Goal: Task Accomplishment & Management: Manage account settings

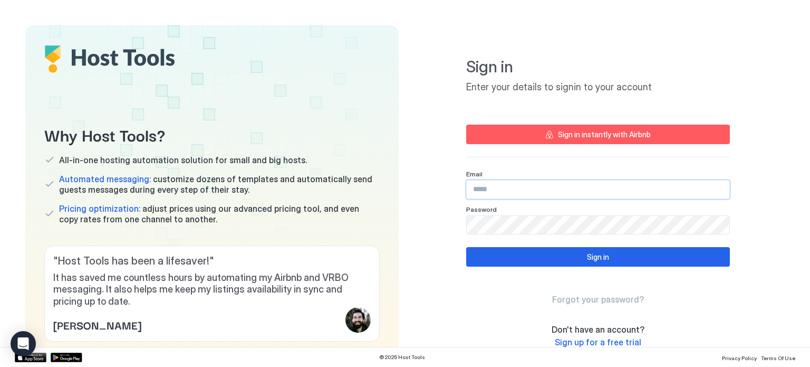
click at [510, 187] on input "Input Field" at bounding box center [598, 189] width 263 height 18
click at [531, 140] on button "Sign in instantly with Airbnb" at bounding box center [598, 134] width 264 height 20
click at [489, 183] on input "Input Field" at bounding box center [598, 189] width 263 height 18
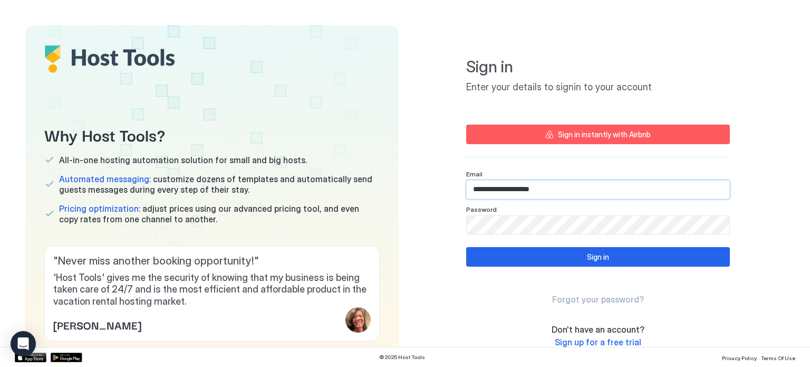
type input "**********"
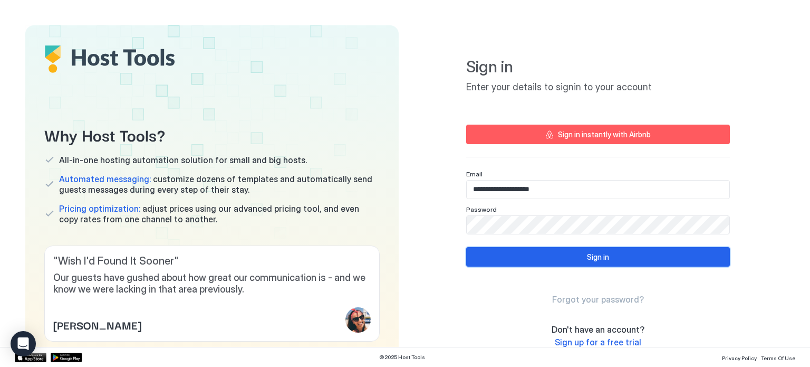
click at [555, 247] on button "Sign in" at bounding box center [598, 257] width 264 height 20
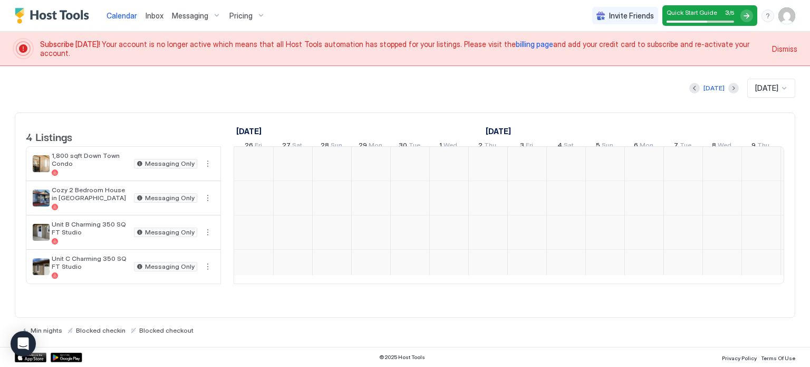
scroll to position [0, 586]
click at [779, 17] on img "User profile" at bounding box center [786, 15] width 17 height 17
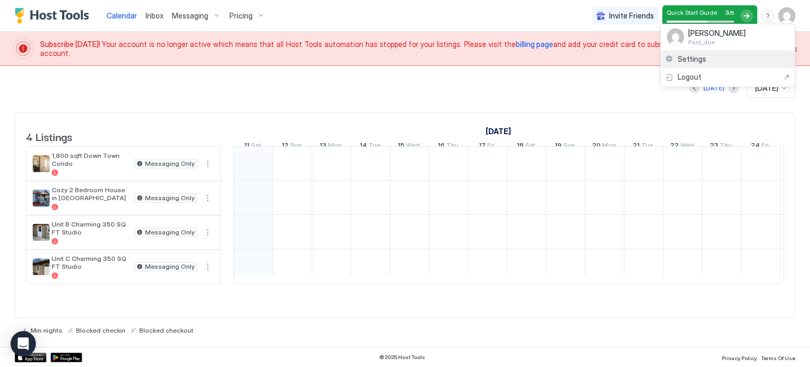
click at [690, 64] on div "Settings" at bounding box center [728, 59] width 134 height 18
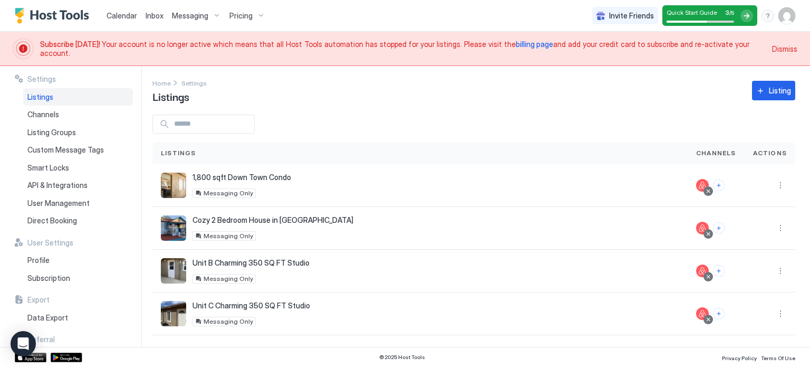
click at [516, 49] on span "billing page" at bounding box center [534, 44] width 37 height 9
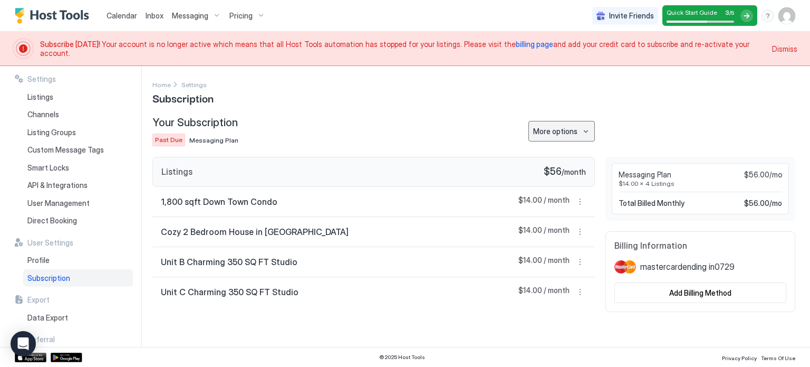
click at [573, 124] on button "More options" at bounding box center [561, 131] width 66 height 21
click at [559, 147] on span "Change Plan" at bounding box center [564, 150] width 38 height 8
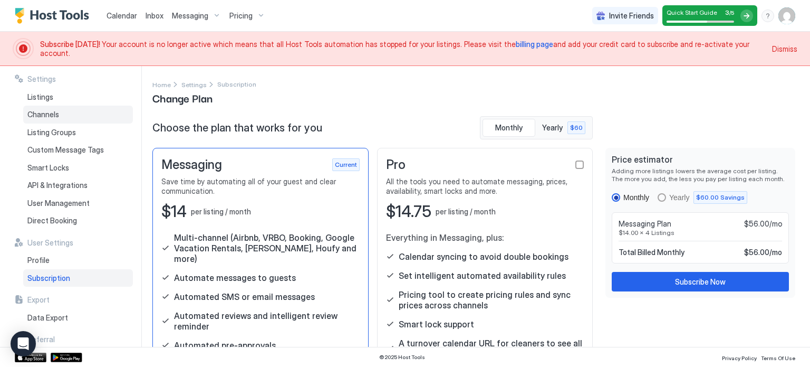
click at [36, 107] on div "Channels" at bounding box center [78, 114] width 110 height 18
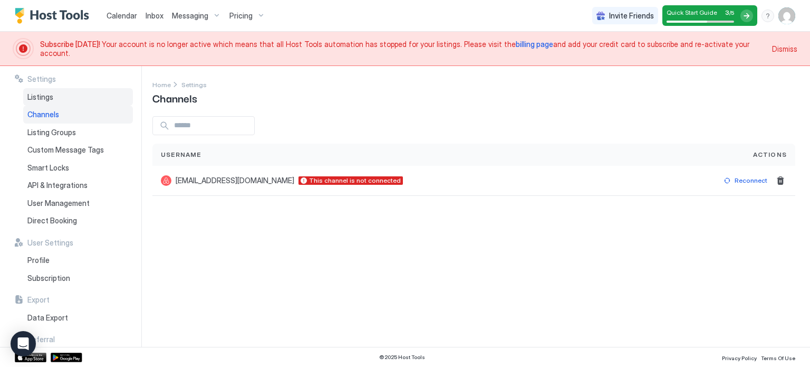
click at [40, 102] on div "Listings" at bounding box center [78, 97] width 110 height 18
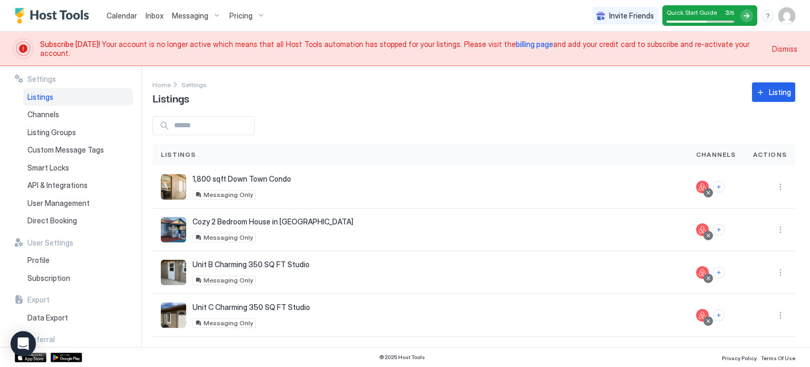
click at [784, 45] on span "Dismiss" at bounding box center [784, 48] width 25 height 11
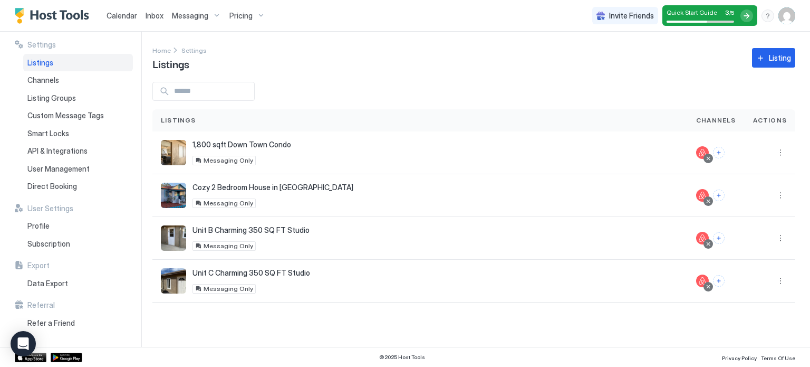
click at [779, 14] on img "User profile" at bounding box center [786, 15] width 17 height 17
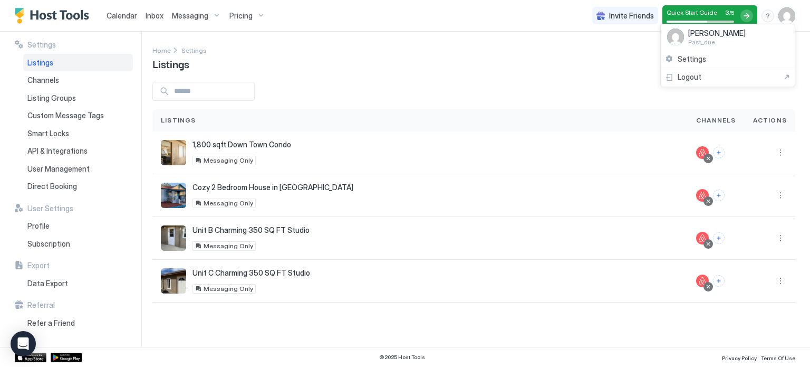
click at [700, 33] on span "[PERSON_NAME]" at bounding box center [716, 32] width 57 height 9
click at [696, 67] on div "Settings" at bounding box center [728, 59] width 134 height 18
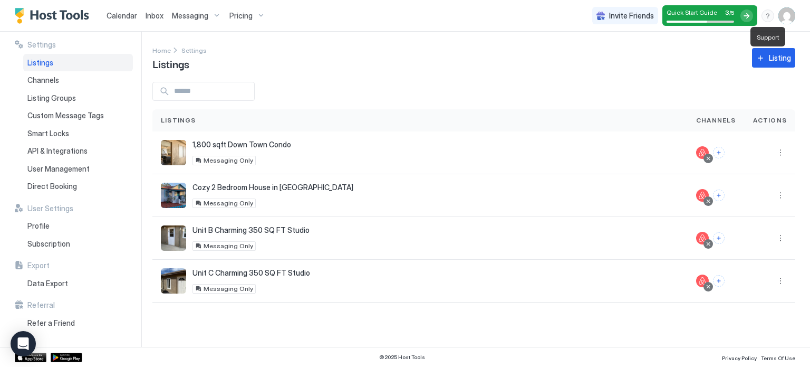
click at [766, 20] on div "menu" at bounding box center [767, 15] width 13 height 13
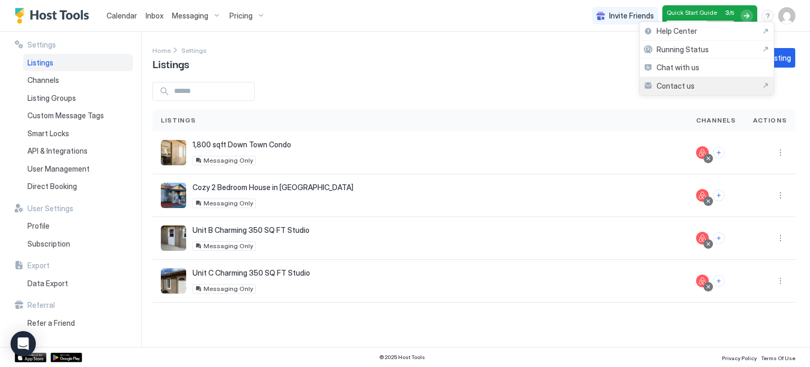
click at [721, 85] on div "Contact us" at bounding box center [707, 85] width 126 height 9
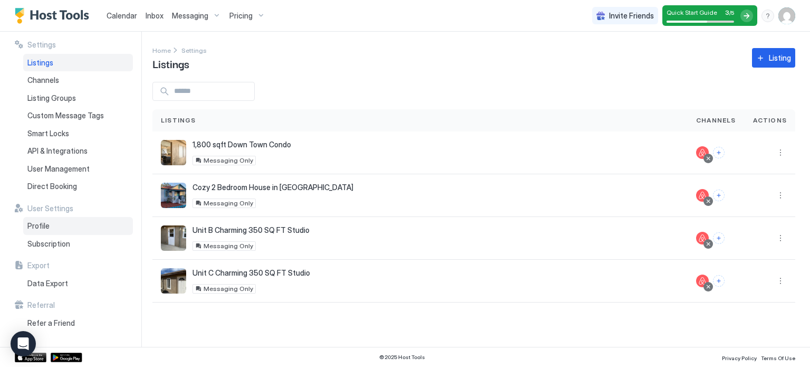
click at [42, 227] on span "Profile" at bounding box center [38, 225] width 22 height 9
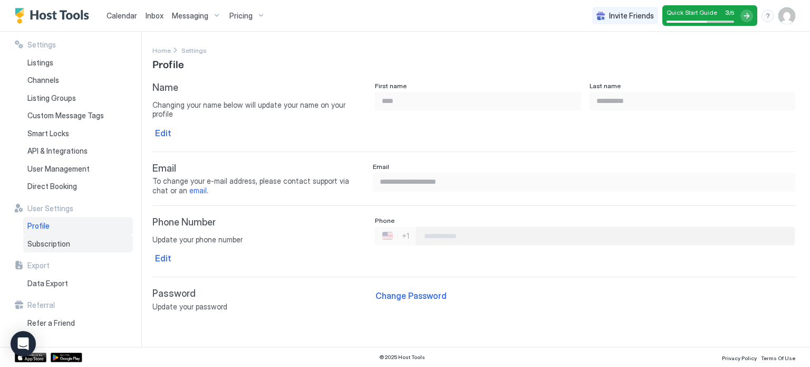
click at [48, 243] on span "Subscription" at bounding box center [48, 243] width 43 height 9
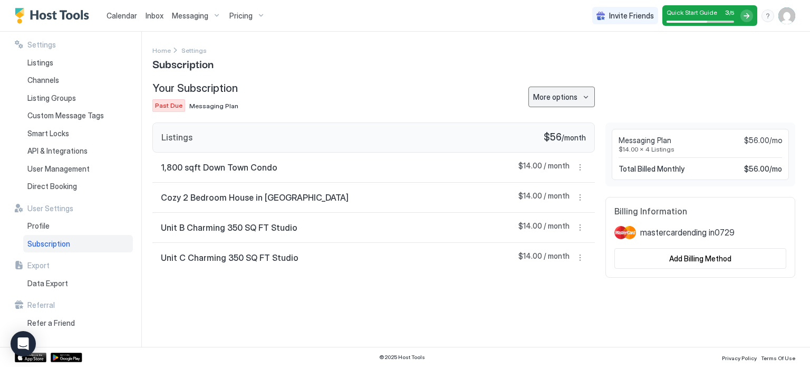
click at [556, 91] on div "More options" at bounding box center [555, 96] width 44 height 11
click at [556, 91] on div at bounding box center [405, 183] width 810 height 367
click at [580, 164] on button "More options" at bounding box center [580, 167] width 13 height 13
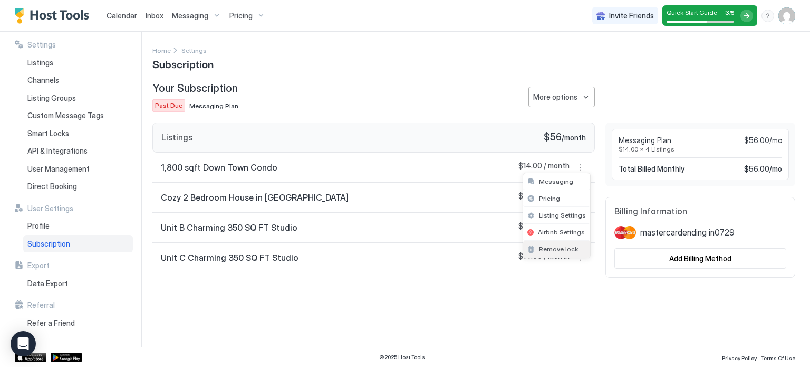
click at [558, 247] on span "Remove lock" at bounding box center [558, 249] width 39 height 8
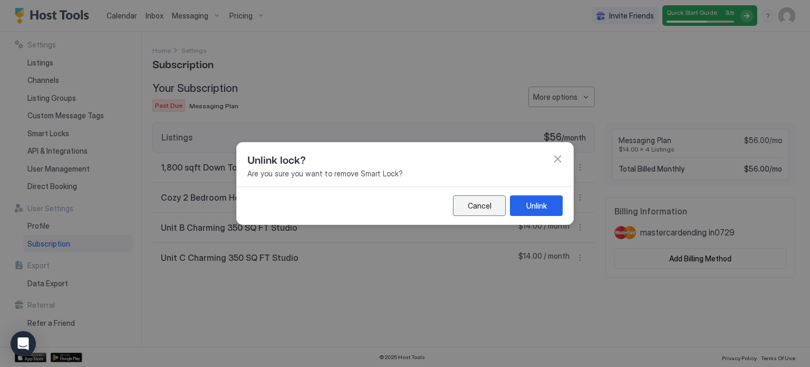
click at [479, 204] on div "Cancel" at bounding box center [480, 205] width 24 height 11
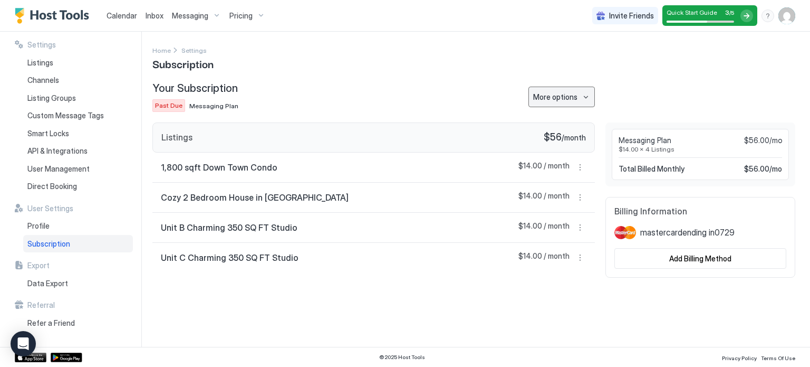
click at [570, 98] on div "More options" at bounding box center [555, 96] width 44 height 11
click at [570, 98] on div at bounding box center [405, 183] width 810 height 367
click at [583, 164] on button "More options" at bounding box center [580, 167] width 13 height 13
click at [488, 314] on div at bounding box center [405, 183] width 810 height 367
click at [39, 67] on div "Listings" at bounding box center [78, 63] width 110 height 18
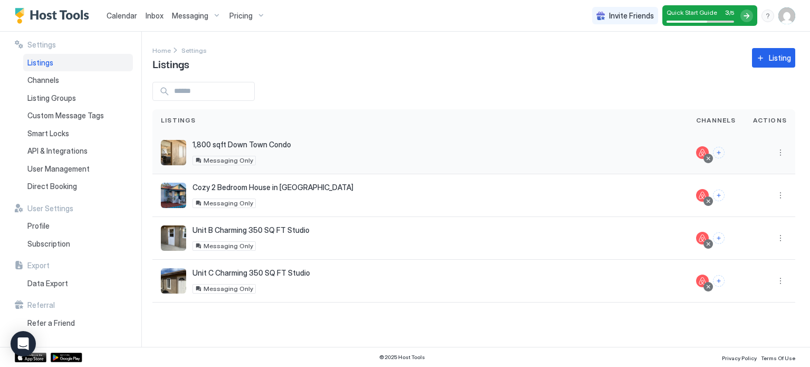
click at [708, 159] on div at bounding box center [708, 158] width 5 height 5
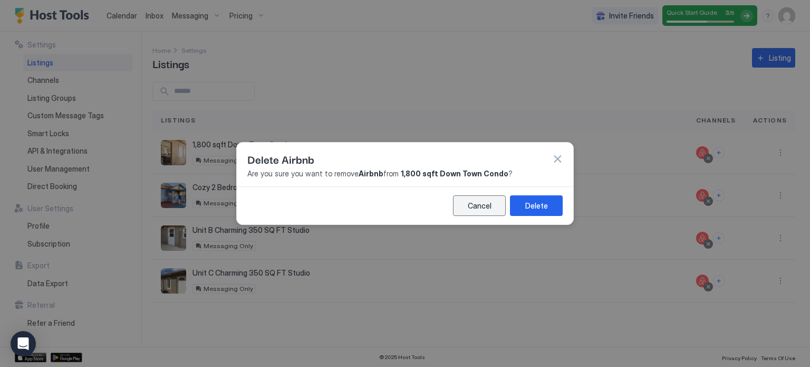
click at [493, 201] on button "Cancel" at bounding box center [479, 205] width 53 height 21
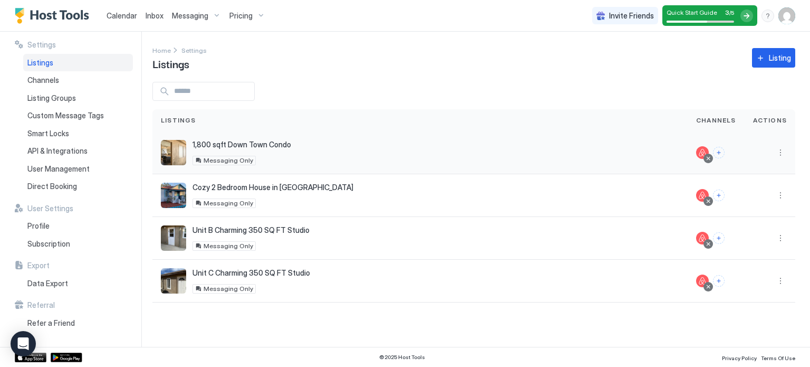
click at [776, 142] on div at bounding box center [770, 152] width 51 height 43
click at [779, 150] on button "More options" at bounding box center [780, 152] width 13 height 13
click at [746, 253] on span "Delete" at bounding box center [743, 252] width 20 height 8
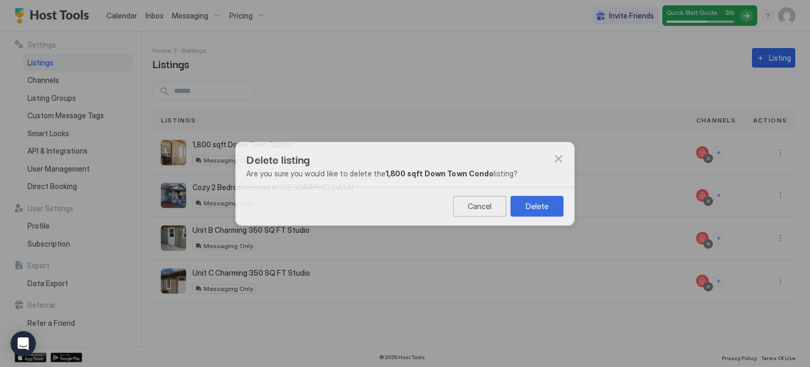
click at [746, 253] on div at bounding box center [405, 183] width 810 height 367
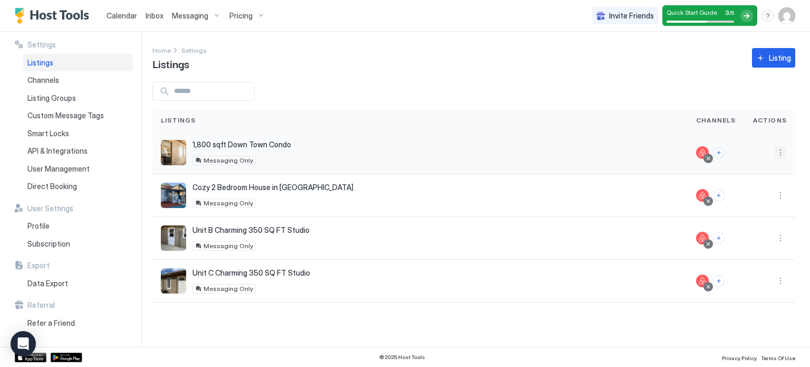
click at [785, 155] on button "More options" at bounding box center [780, 152] width 13 height 13
click at [757, 244] on div "Delete" at bounding box center [753, 252] width 72 height 17
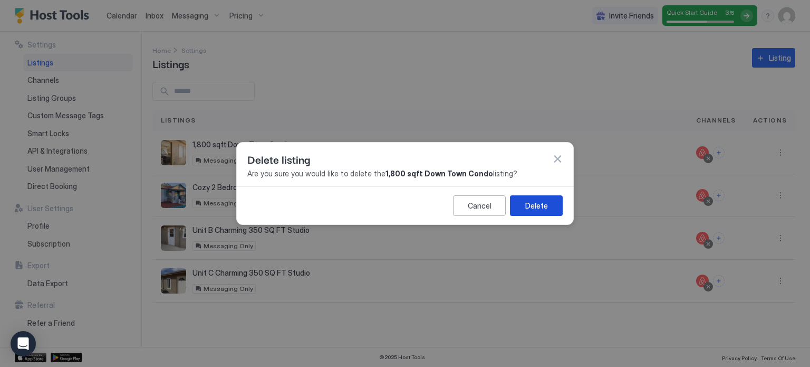
click at [545, 211] on button "Delete" at bounding box center [536, 205] width 53 height 21
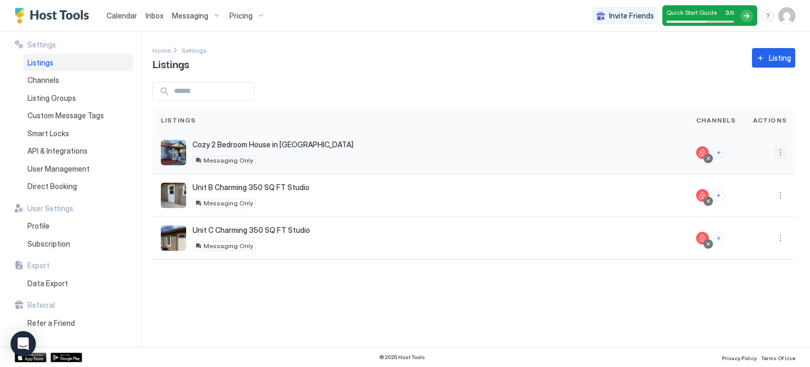
click at [780, 155] on button "More options" at bounding box center [780, 152] width 13 height 13
click at [755, 248] on div "Delete" at bounding box center [753, 252] width 72 height 17
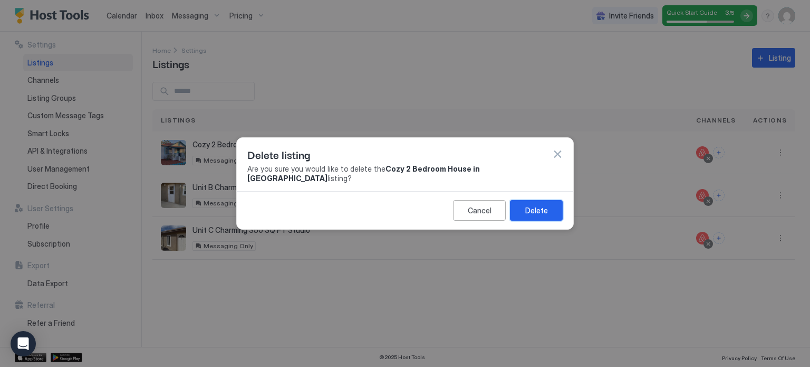
click at [553, 211] on button "Delete" at bounding box center [536, 210] width 53 height 21
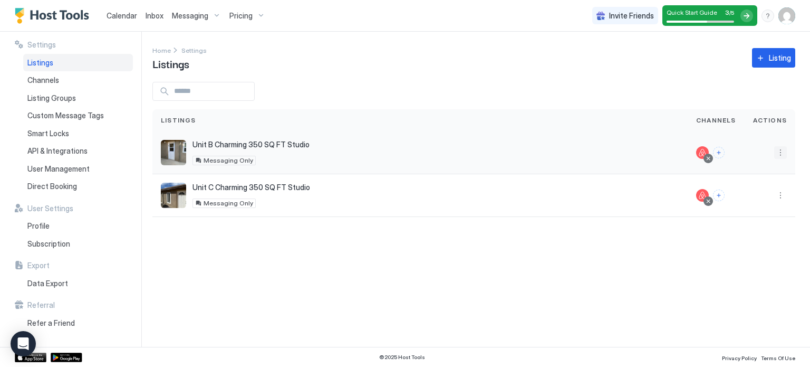
click at [778, 147] on button "More options" at bounding box center [780, 152] width 13 height 13
click at [751, 253] on div "Delete" at bounding box center [753, 252] width 72 height 17
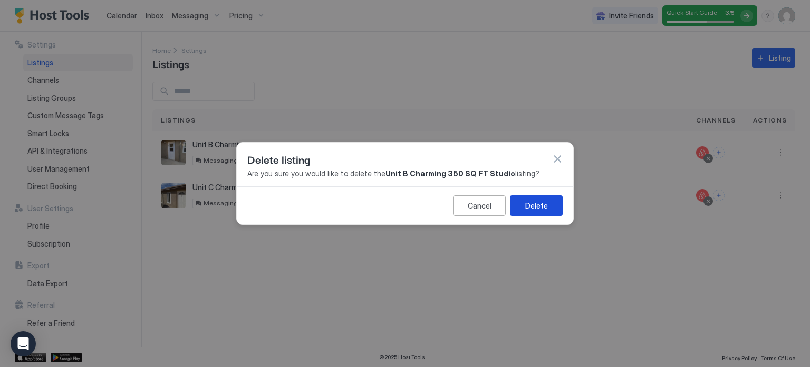
click at [536, 201] on div "Delete" at bounding box center [536, 205] width 23 height 11
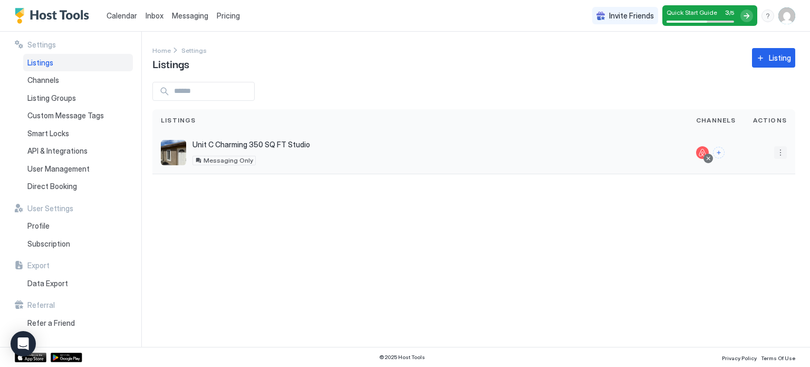
click at [779, 153] on button "More options" at bounding box center [780, 152] width 13 height 13
click at [754, 246] on div "Delete" at bounding box center [753, 252] width 72 height 17
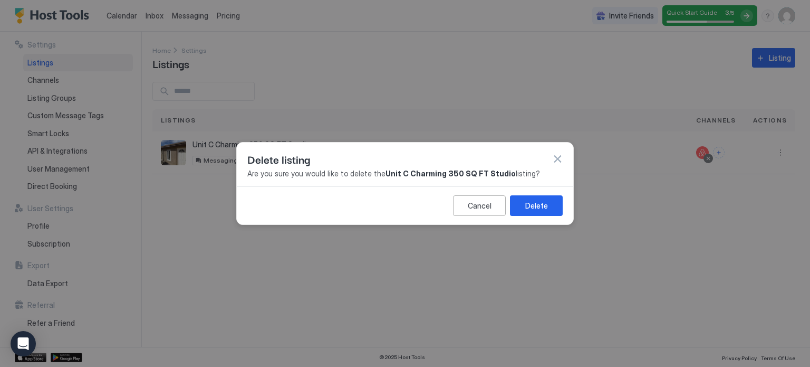
click at [544, 216] on div "Cancel Delete" at bounding box center [405, 205] width 336 height 38
click at [541, 207] on div "Delete" at bounding box center [536, 205] width 23 height 11
